Goal: Check status: Check status

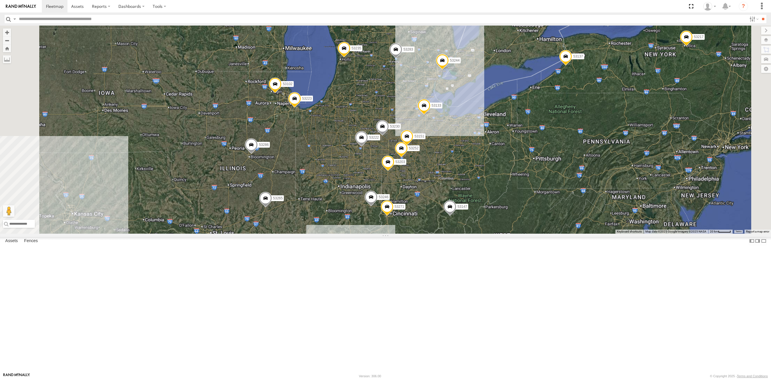
select select "**********"
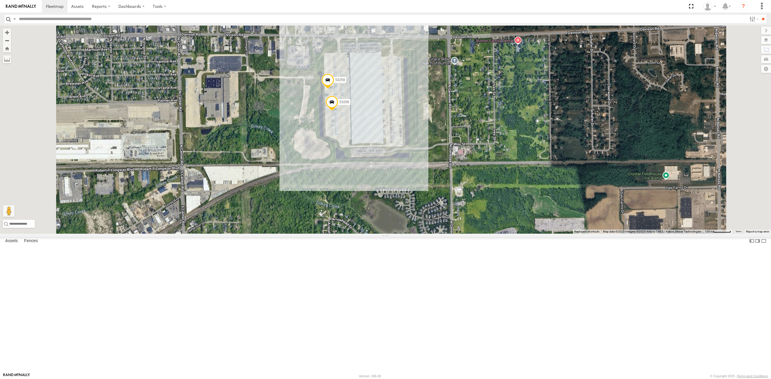
drag, startPoint x: 330, startPoint y: 127, endPoint x: 337, endPoint y: 149, distance: 22.8
click at [337, 166] on div "53271 53147 53223 53230 53246 53151 53222 53258 53203 53102 53133 53217 53244 5…" at bounding box center [385, 130] width 771 height 208
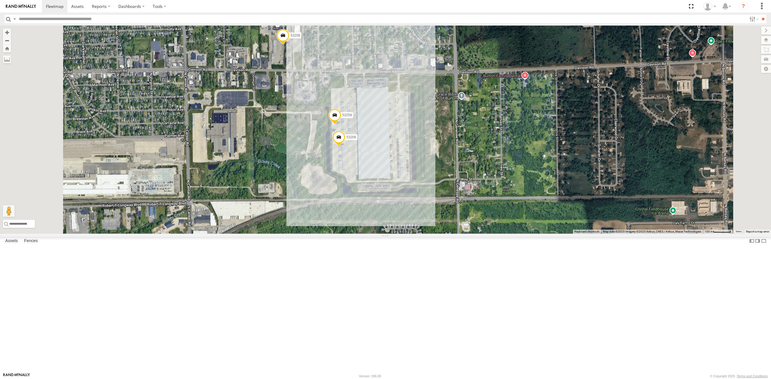
click at [289, 45] on span at bounding box center [282, 37] width 13 height 16
click at [291, 38] on label at bounding box center [284, 36] width 11 height 4
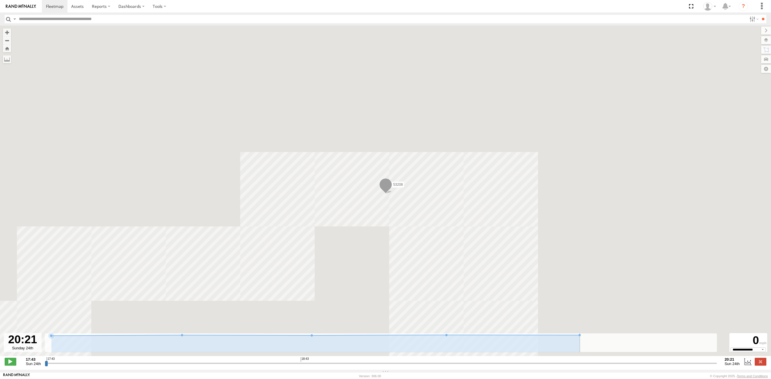
drag, startPoint x: 47, startPoint y: 367, endPoint x: 737, endPoint y: 389, distance: 689.9
type input "**********"
click at [718, 366] on input "range" at bounding box center [381, 364] width 673 height 6
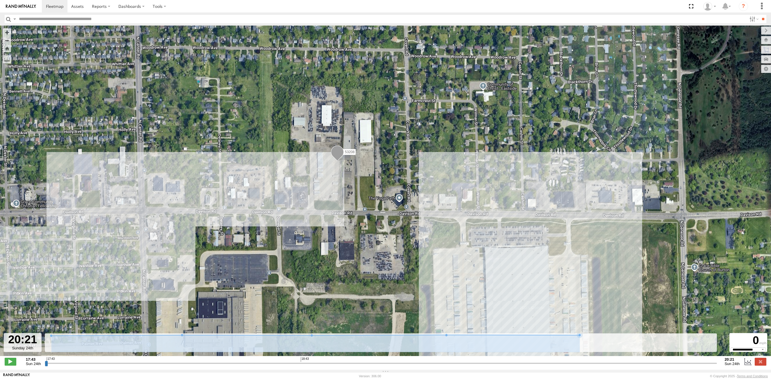
click at [9, 20] on input "button" at bounding box center [9, 19] width 8 height 8
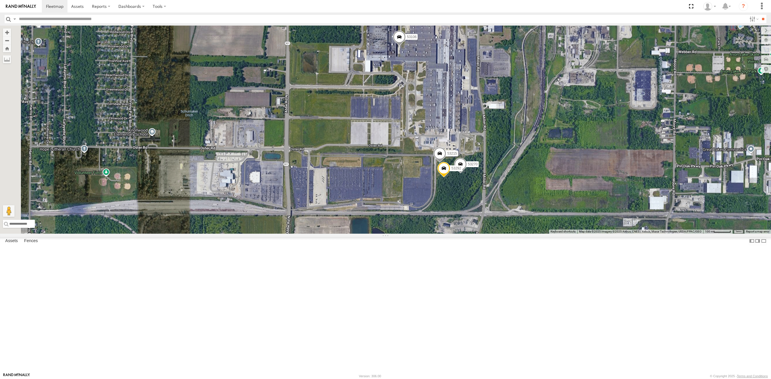
drag, startPoint x: 493, startPoint y: 138, endPoint x: 636, endPoint y: 227, distance: 168.6
click at [474, 141] on div "53271 53147 53216 53223 53272 53230 53225 53151 53222 53258 53203 53130 53102 5…" at bounding box center [385, 130] width 771 height 208
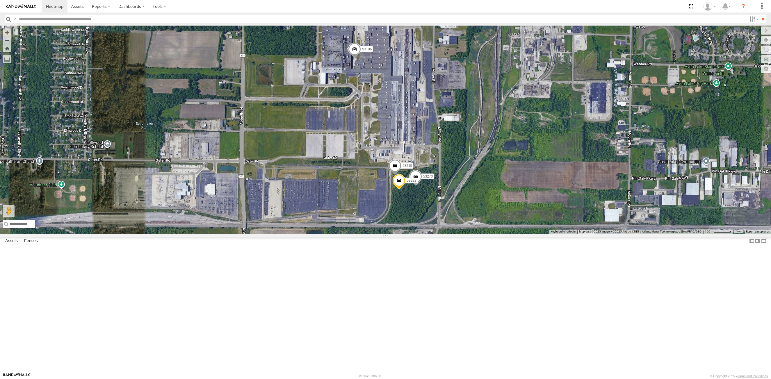
drag, startPoint x: 469, startPoint y: 129, endPoint x: 425, endPoint y: 143, distance: 46.7
click at [425, 143] on div "53271 53147 53216 53223 53272 53230 53225 53151 53222 53258 53203 53130 53102 5…" at bounding box center [385, 130] width 771 height 208
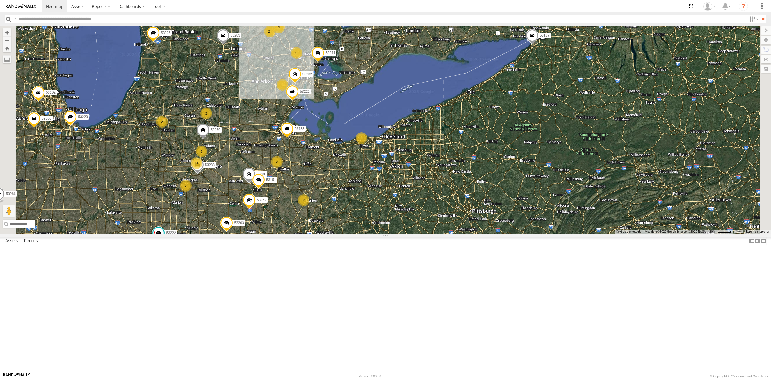
drag, startPoint x: 226, startPoint y: 89, endPoint x: 233, endPoint y: 114, distance: 26.1
click at [246, 133] on div "53271 53147 53216 53223 53272 53230 53225 53151 53222 53258 53203 53130 53102 5…" at bounding box center [385, 130] width 771 height 208
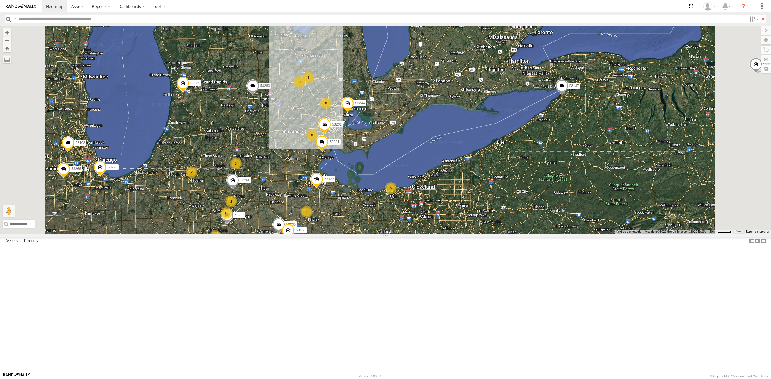
drag, startPoint x: 294, startPoint y: 149, endPoint x: 291, endPoint y: 190, distance: 41.7
click at [291, 190] on div "53271 53147 53216 53223 53272 53230 53225 53151 53222 53258 53203 53130 53102 5…" at bounding box center [385, 130] width 771 height 208
